Goal: Task Accomplishment & Management: Manage account settings

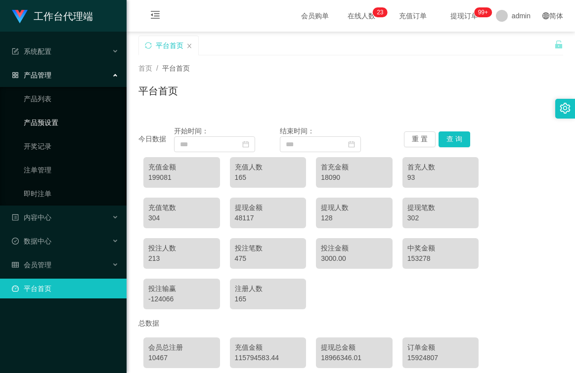
click at [43, 122] on link "产品预设置" at bounding box center [71, 123] width 95 height 20
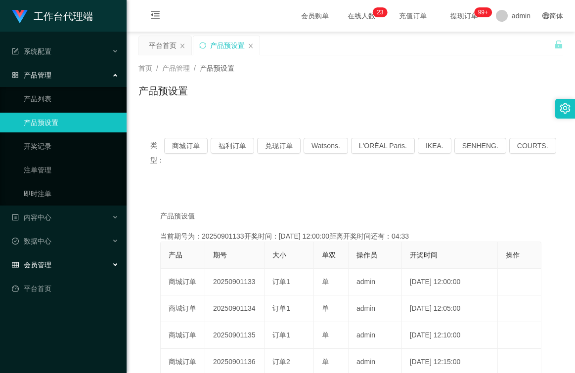
click at [47, 263] on span "会员管理" at bounding box center [32, 265] width 40 height 8
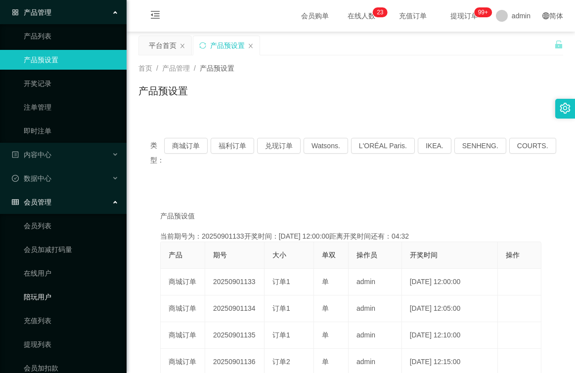
scroll to position [125, 0]
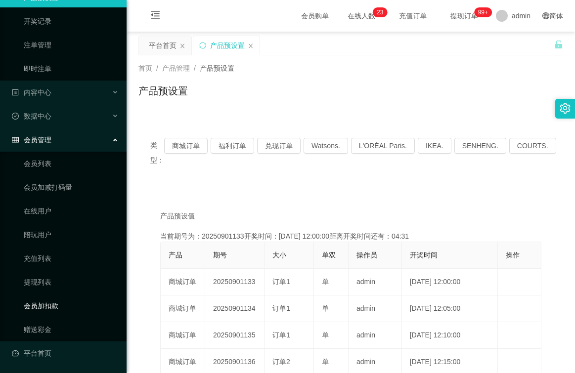
click at [48, 308] on link "会员加扣款" at bounding box center [71, 306] width 95 height 20
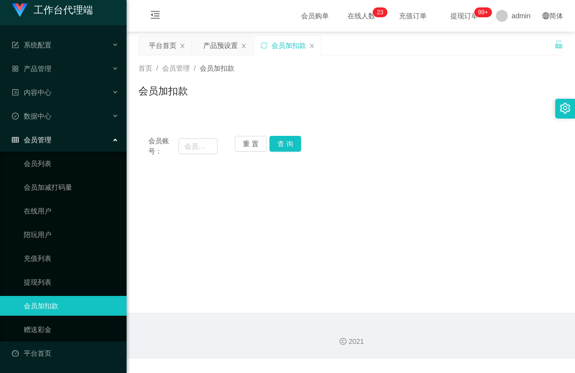
scroll to position [6, 0]
click at [206, 144] on input "text" at bounding box center [198, 146] width 39 height 16
drag, startPoint x: 243, startPoint y: 142, endPoint x: 232, endPoint y: 144, distance: 11.1
click at [243, 142] on button "重 置" at bounding box center [251, 144] width 32 height 16
click at [210, 146] on input "text" at bounding box center [198, 146] width 39 height 16
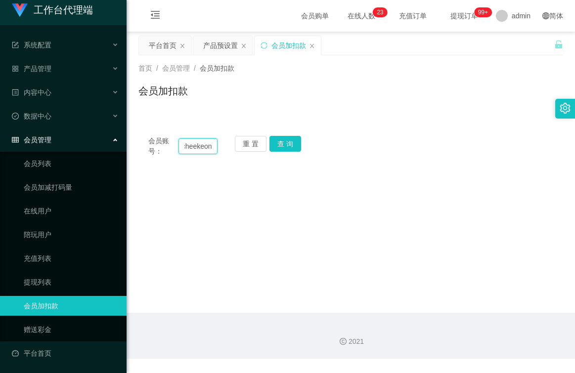
scroll to position [0, 18]
type input "pekcheekeong"
click at [281, 143] on button "查 询" at bounding box center [285, 144] width 32 height 16
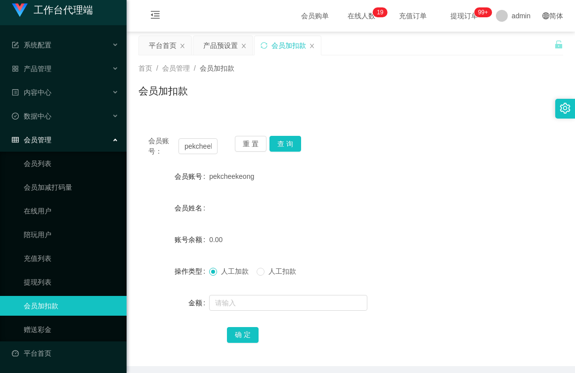
drag, startPoint x: 258, startPoint y: 177, endPoint x: 199, endPoint y: 179, distance: 58.9
click at [199, 179] on div "会员账号 [PERSON_NAME]" at bounding box center [350, 177] width 425 height 20
copy div "会员账号 [PERSON_NAME]"
drag, startPoint x: 50, startPoint y: 70, endPoint x: 51, endPoint y: 77, distance: 7.5
click at [50, 70] on span "产品管理" at bounding box center [32, 69] width 40 height 8
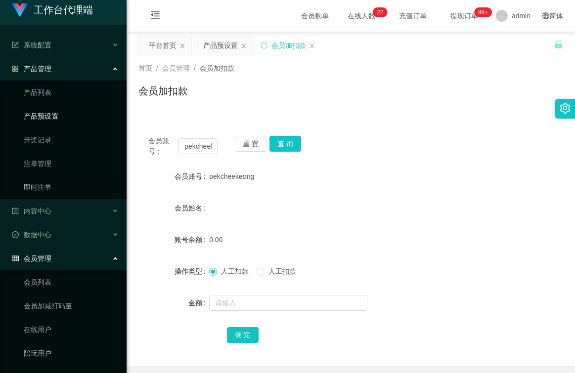
click at [54, 120] on link "产品预设置" at bounding box center [71, 116] width 95 height 20
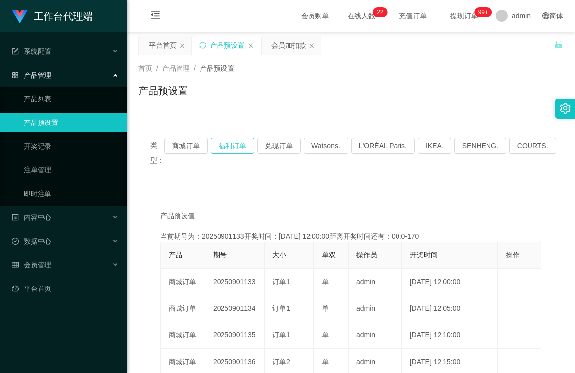
click at [237, 144] on button "福利订单" at bounding box center [233, 146] width 44 height 16
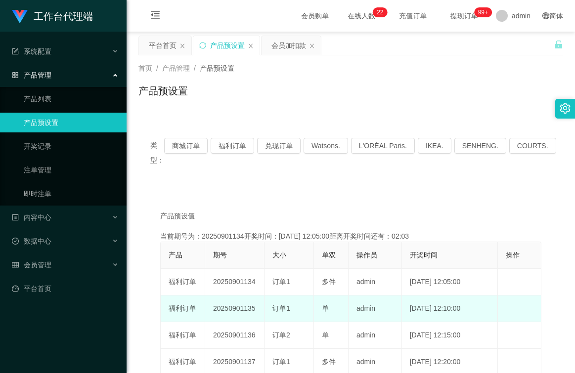
click at [254, 307] on td "20250901135" at bounding box center [234, 309] width 59 height 27
click at [255, 310] on td "20250901135" at bounding box center [234, 309] width 59 height 27
copy td "20250901135"
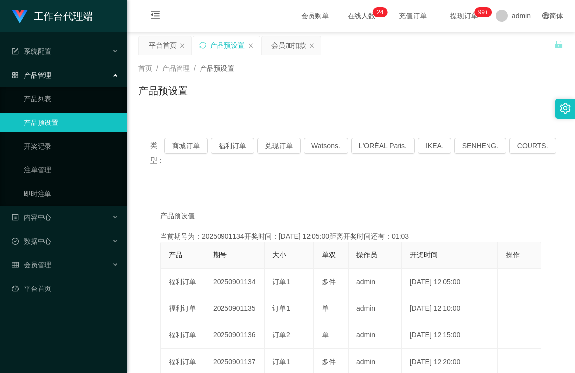
click at [291, 90] on div "产品预设置" at bounding box center [350, 95] width 425 height 23
click at [45, 261] on span "会员管理" at bounding box center [32, 265] width 40 height 8
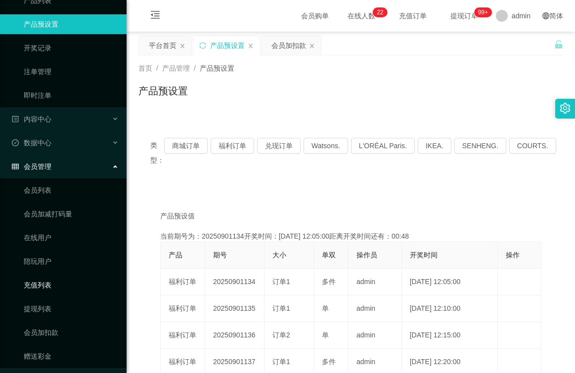
scroll to position [99, 0]
drag, startPoint x: 49, startPoint y: 330, endPoint x: 60, endPoint y: 331, distance: 11.4
click at [49, 330] on link "会员加扣款" at bounding box center [71, 332] width 95 height 20
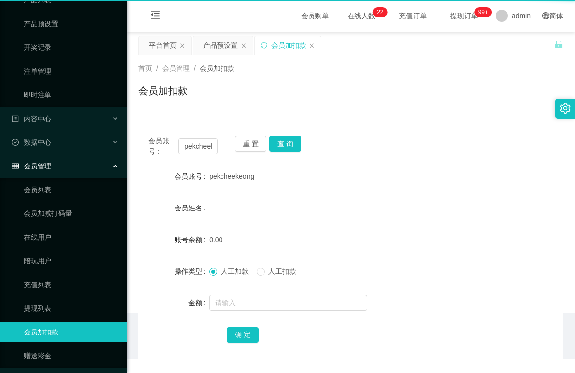
scroll to position [6, 0]
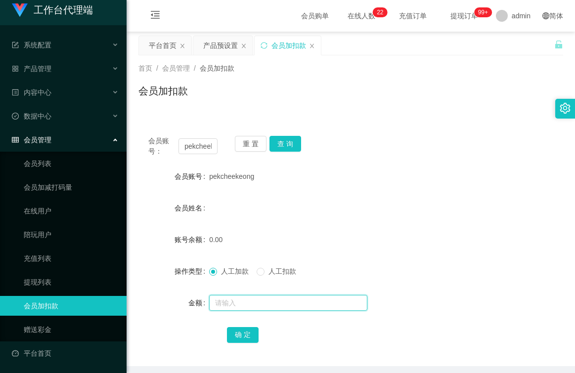
click at [231, 308] on input "text" at bounding box center [288, 303] width 158 height 16
type input "100"
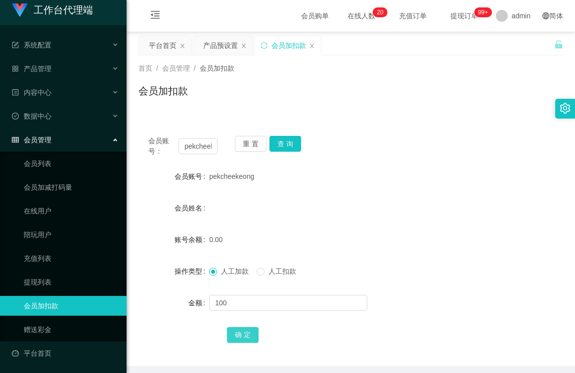
click at [250, 337] on button "确 定" at bounding box center [243, 335] width 32 height 16
click at [281, 148] on button "查 询" at bounding box center [285, 144] width 32 height 16
click at [37, 72] on span "产品管理" at bounding box center [32, 69] width 40 height 8
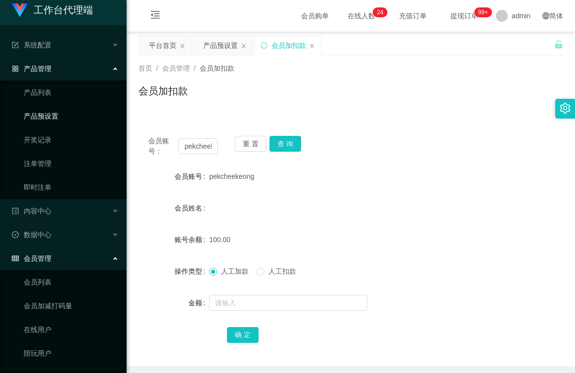
click at [52, 116] on link "产品预设置" at bounding box center [71, 116] width 95 height 20
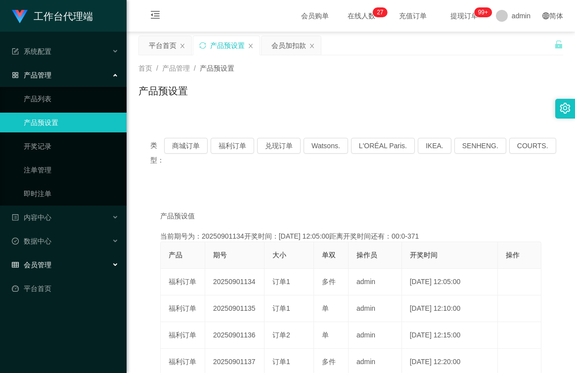
click at [45, 266] on span "会员管理" at bounding box center [32, 265] width 40 height 8
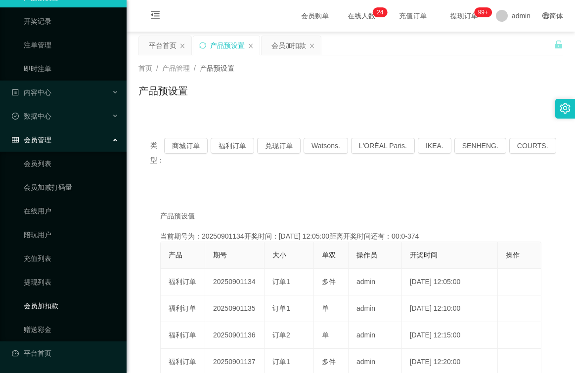
click at [61, 309] on link "会员加扣款" at bounding box center [71, 306] width 95 height 20
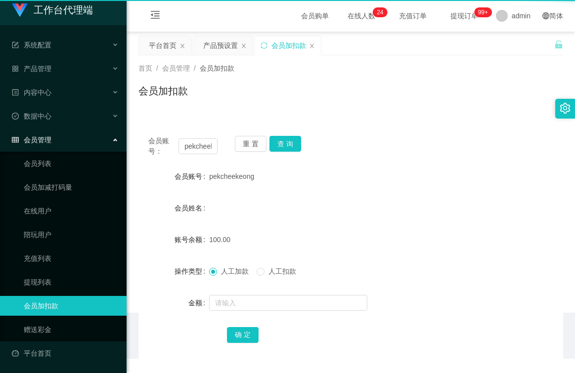
scroll to position [6, 0]
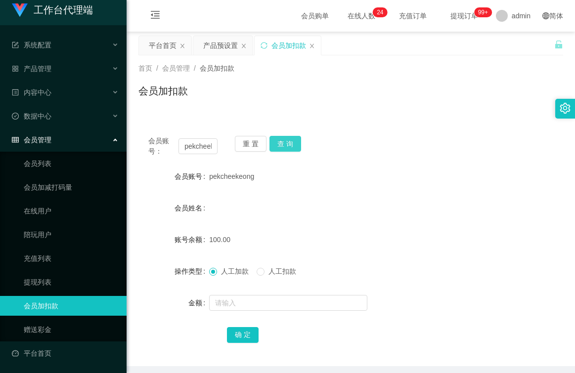
click at [286, 142] on button "查 询" at bounding box center [285, 144] width 32 height 16
